Goal: Transaction & Acquisition: Purchase product/service

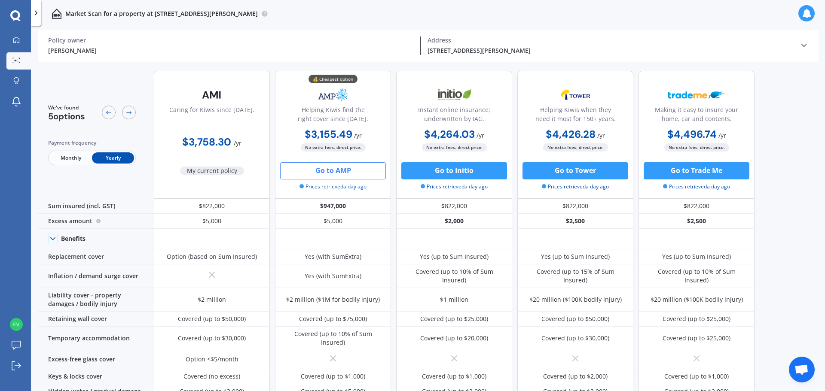
click at [339, 173] on button "Go to AMP" at bounding box center [333, 170] width 106 height 17
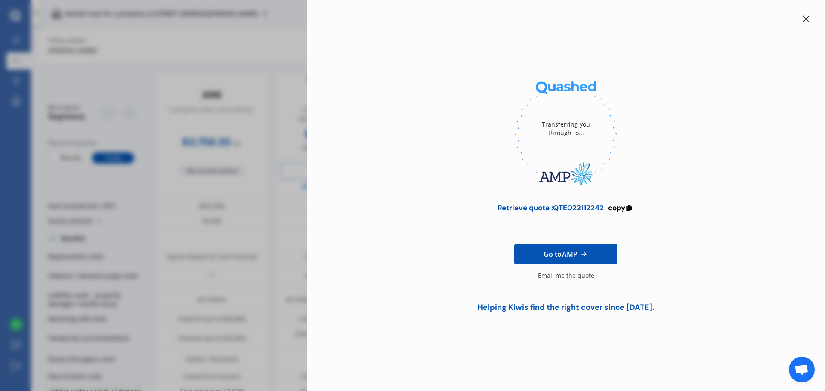
click at [625, 208] on span "copy" at bounding box center [616, 207] width 17 height 9
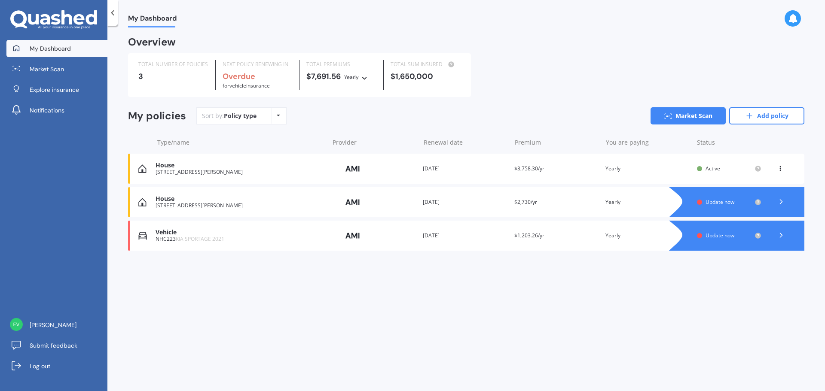
click at [622, 172] on div "You are paying Yearly" at bounding box center [647, 169] width 85 height 9
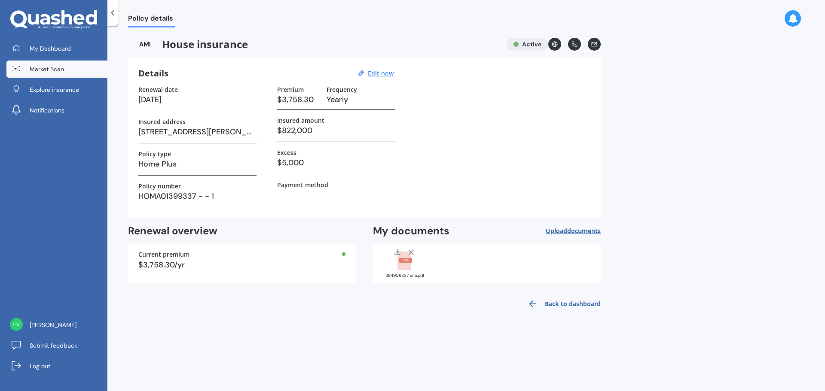
click at [61, 72] on span "Market Scan" at bounding box center [47, 69] width 34 height 9
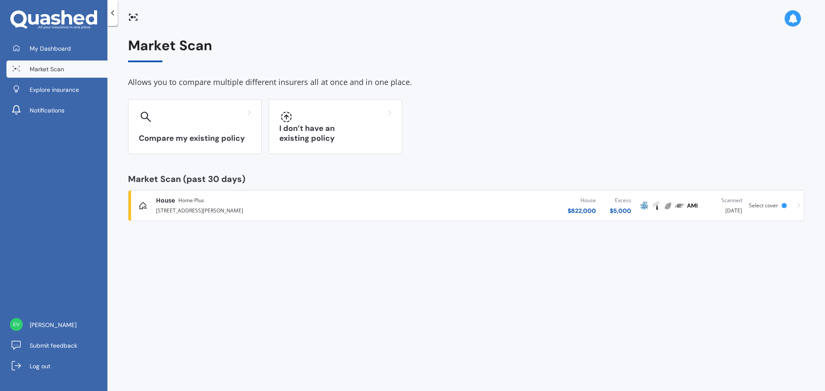
click at [496, 207] on div "House $ 822,000 Excess $ 5,000" at bounding box center [513, 206] width 250 height 26
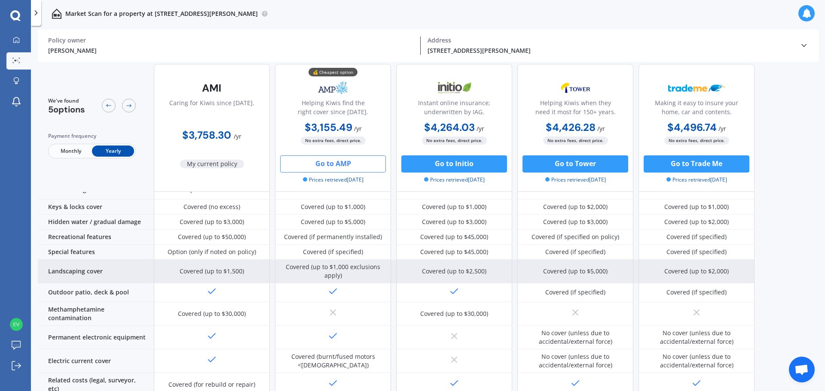
scroll to position [215, 0]
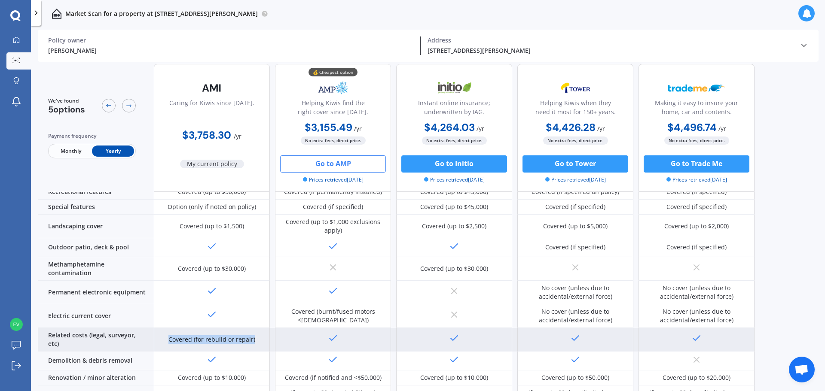
drag, startPoint x: 255, startPoint y: 323, endPoint x: 171, endPoint y: 320, distance: 83.8
click at [171, 328] on div "Covered (for rebuild or repair)" at bounding box center [212, 340] width 116 height 24
click at [233, 336] on div "Covered (for rebuild or repair)" at bounding box center [211, 340] width 87 height 9
drag, startPoint x: 249, startPoint y: 326, endPoint x: 165, endPoint y: 325, distance: 83.8
click at [165, 328] on div "Covered (for rebuild or repair)" at bounding box center [212, 340] width 116 height 24
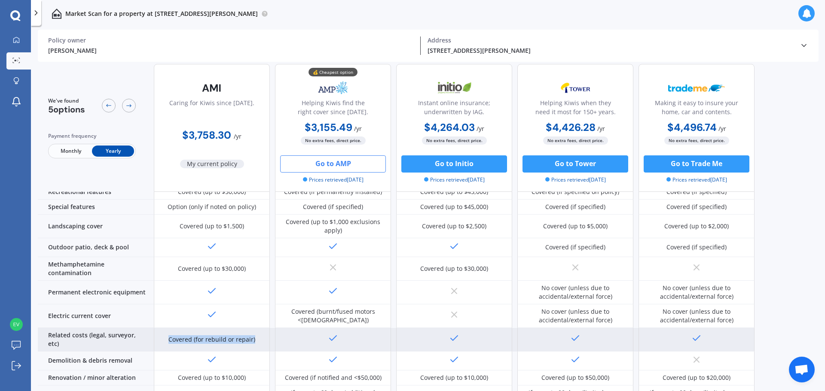
click at [166, 328] on div "Covered (for rebuild or repair)" at bounding box center [212, 340] width 116 height 24
click at [168, 328] on div "Covered (for rebuild or repair)" at bounding box center [212, 340] width 116 height 24
click at [170, 336] on div "Covered (for rebuild or repair)" at bounding box center [211, 340] width 87 height 9
drag, startPoint x: 168, startPoint y: 323, endPoint x: 260, endPoint y: 327, distance: 91.6
click at [259, 328] on div "Covered (for rebuild or repair)" at bounding box center [212, 340] width 116 height 24
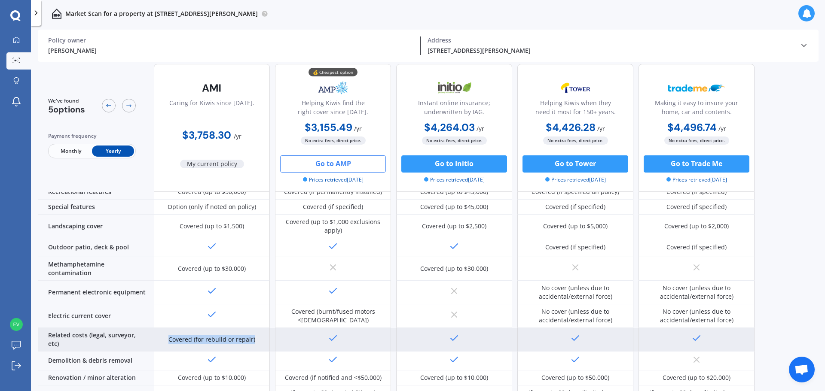
click at [260, 328] on div "Covered (for rebuild or repair)" at bounding box center [212, 340] width 116 height 24
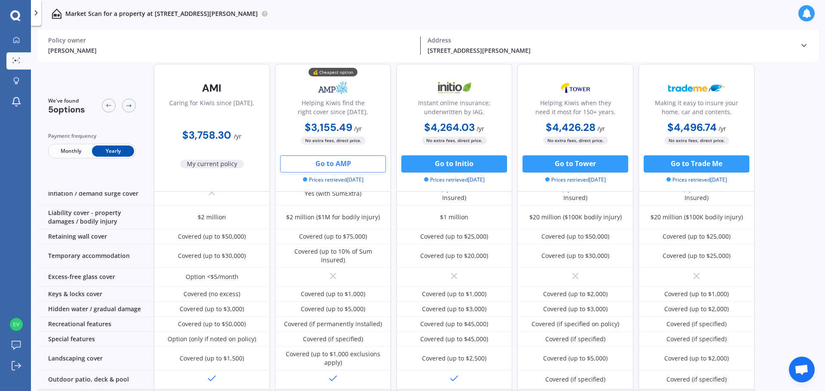
scroll to position [0, 0]
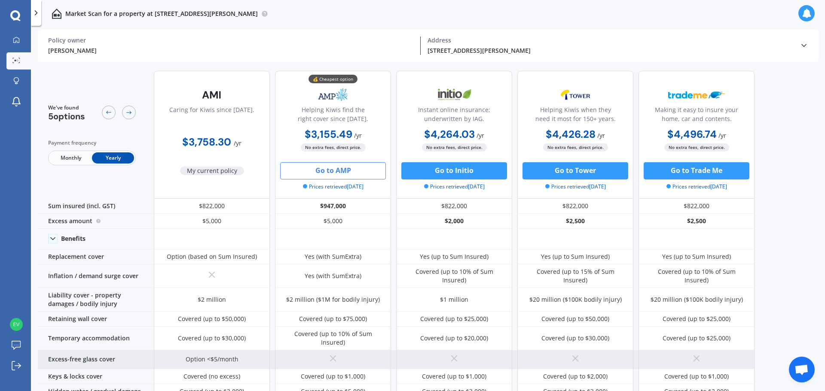
drag, startPoint x: 337, startPoint y: 345, endPoint x: 326, endPoint y: 346, distance: 11.2
click at [326, 351] on div at bounding box center [333, 360] width 116 height 19
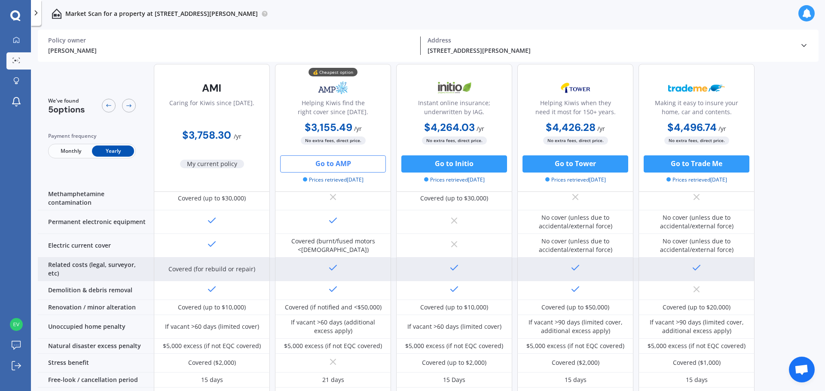
scroll to position [316, 0]
